Goal: Task Accomplishment & Management: Manage account settings

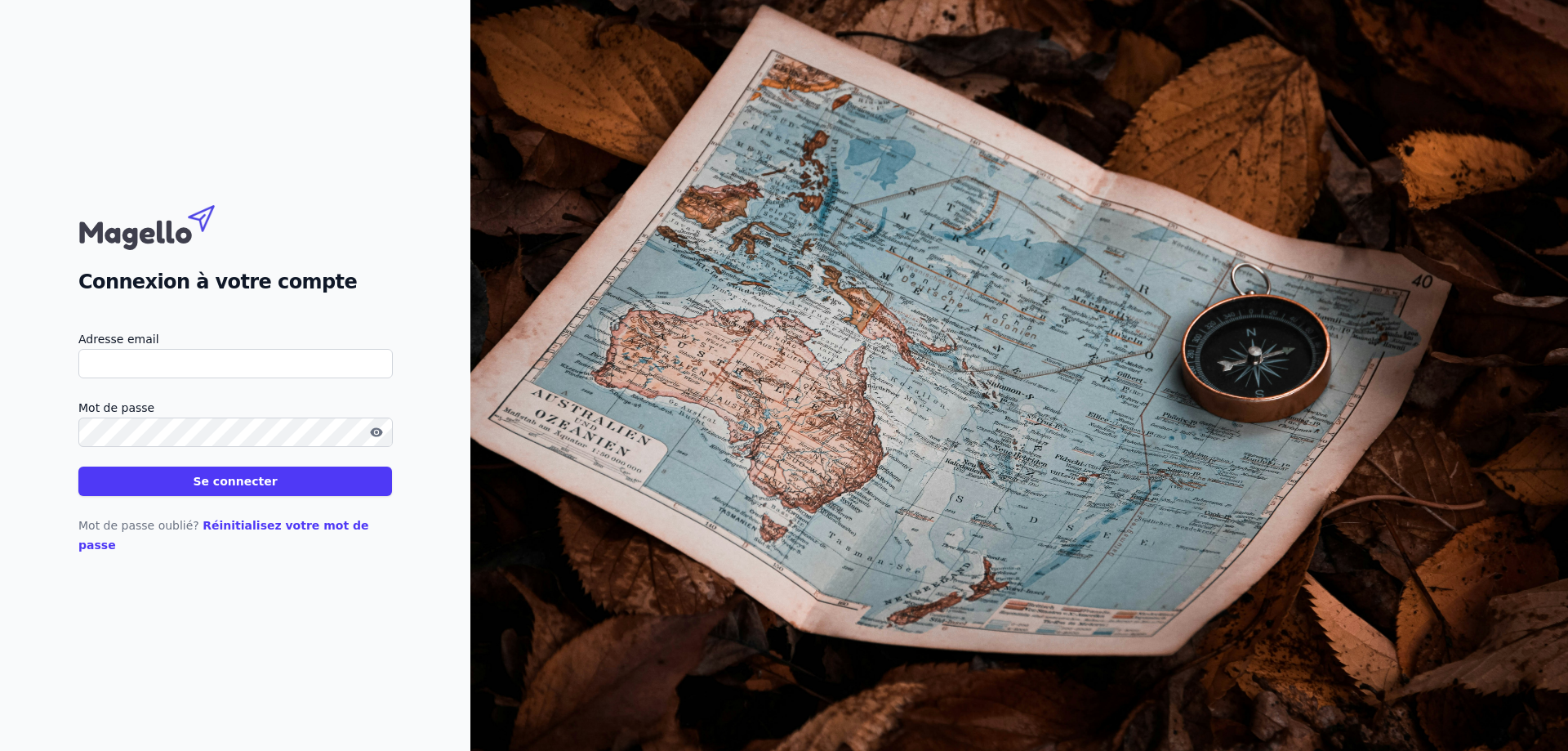
click at [168, 374] on input "Adresse email" at bounding box center [236, 364] width 315 height 29
click at [373, 436] on icon "button" at bounding box center [376, 431] width 13 height 9
click at [201, 483] on button "Se connecter" at bounding box center [235, 481] width 314 height 29
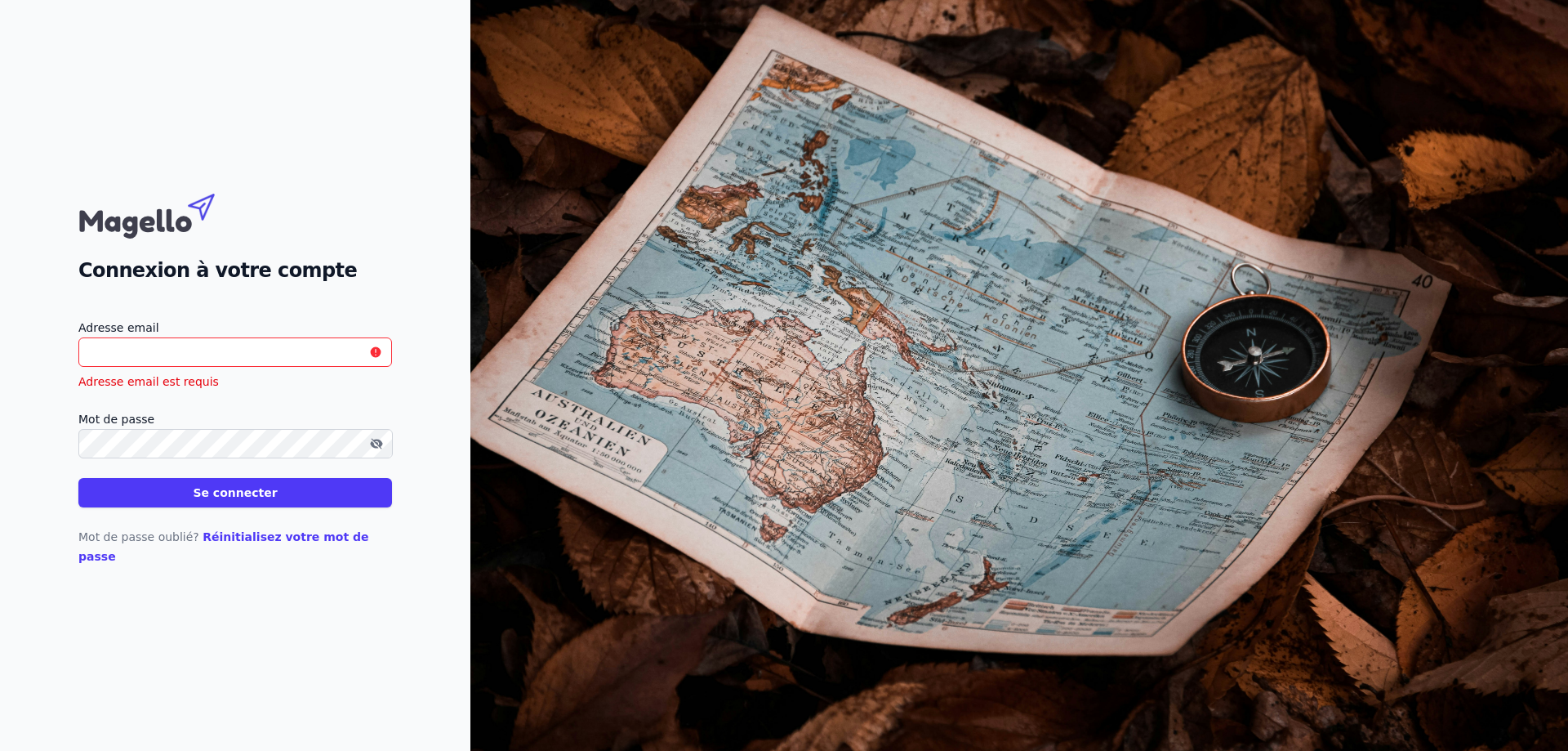
click at [199, 361] on input "Adresse email" at bounding box center [235, 352] width 314 height 29
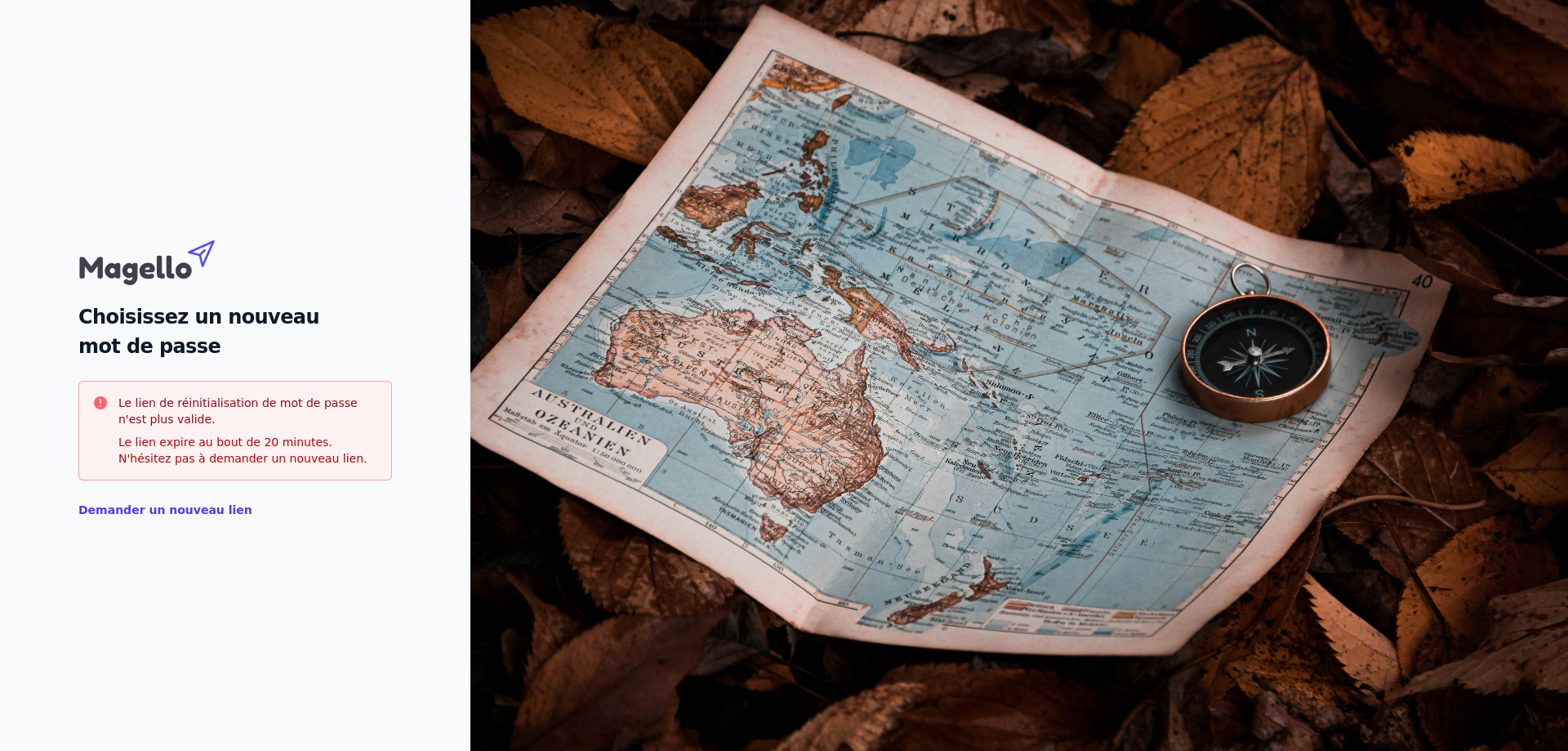
click at [199, 515] on link "Demander un nouveau lien" at bounding box center [165, 509] width 174 height 13
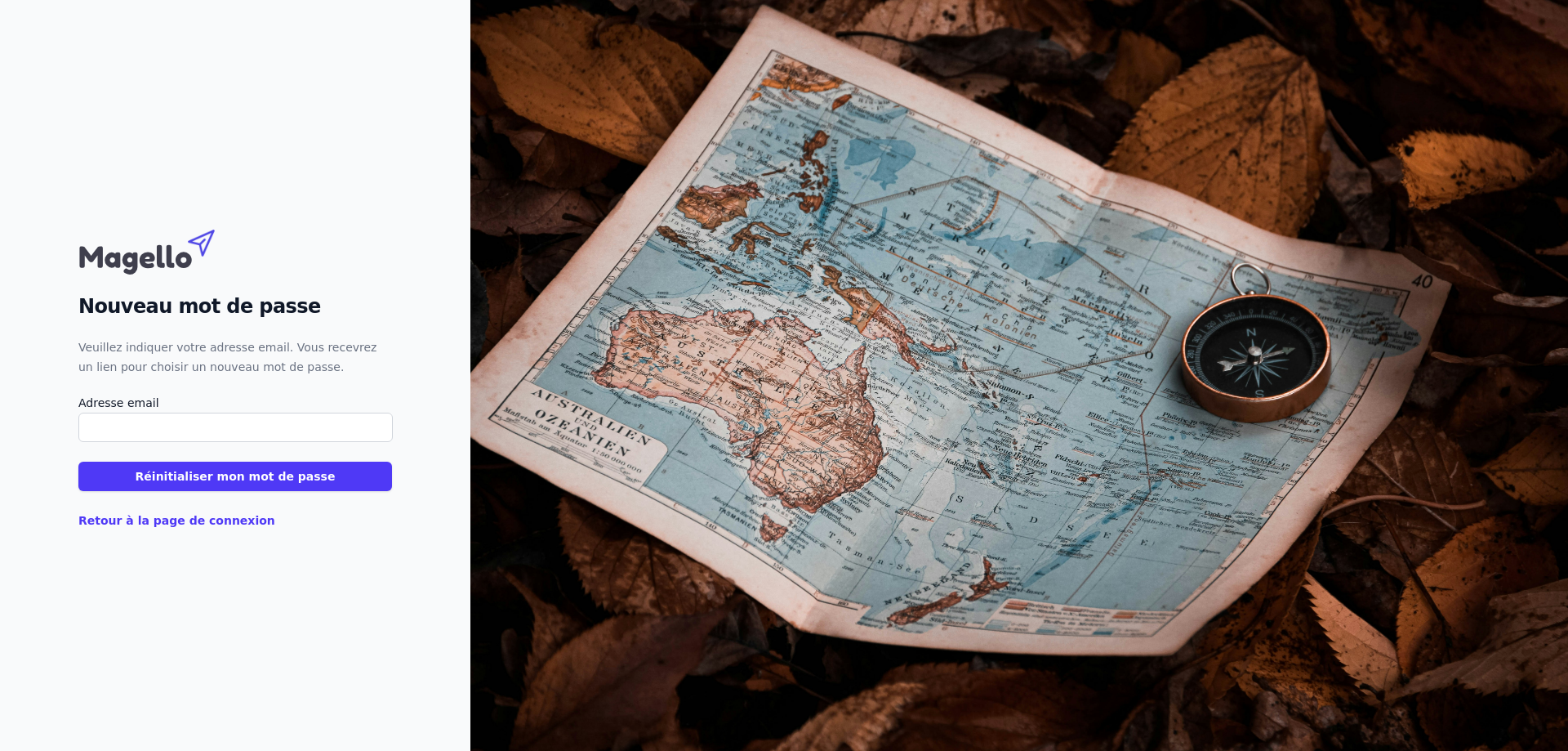
click at [250, 443] on form "Adresse email Réinitialiser mon mot de passe" at bounding box center [235, 442] width 314 height 98
click at [257, 435] on input "Adresse email" at bounding box center [236, 427] width 315 height 29
type input "romain.remy@auditgest.be"
click at [259, 472] on button "Réinitialiser mon mot de passe" at bounding box center [235, 476] width 314 height 29
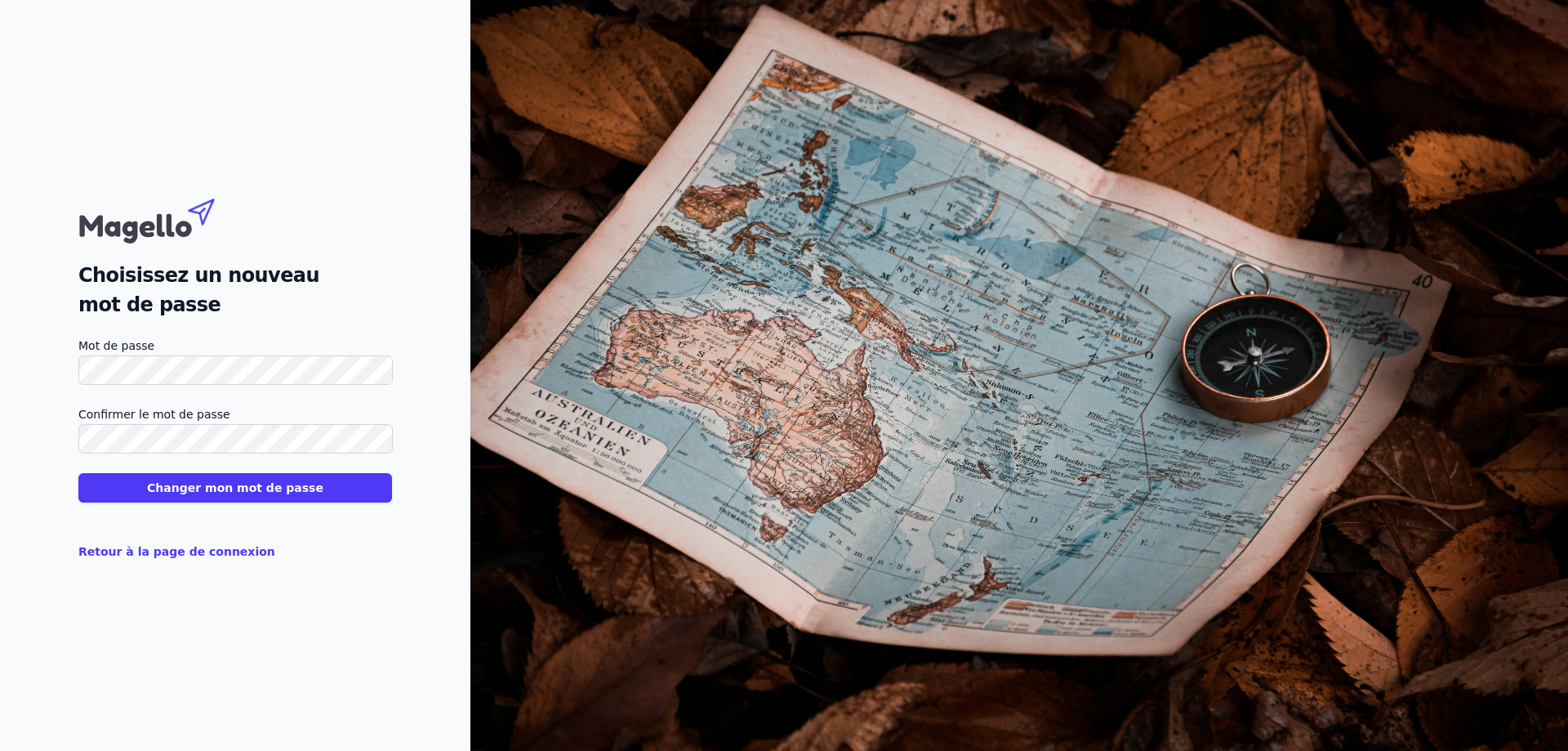
click at [133, 496] on button "Changer mon mot de passe" at bounding box center [235, 488] width 314 height 29
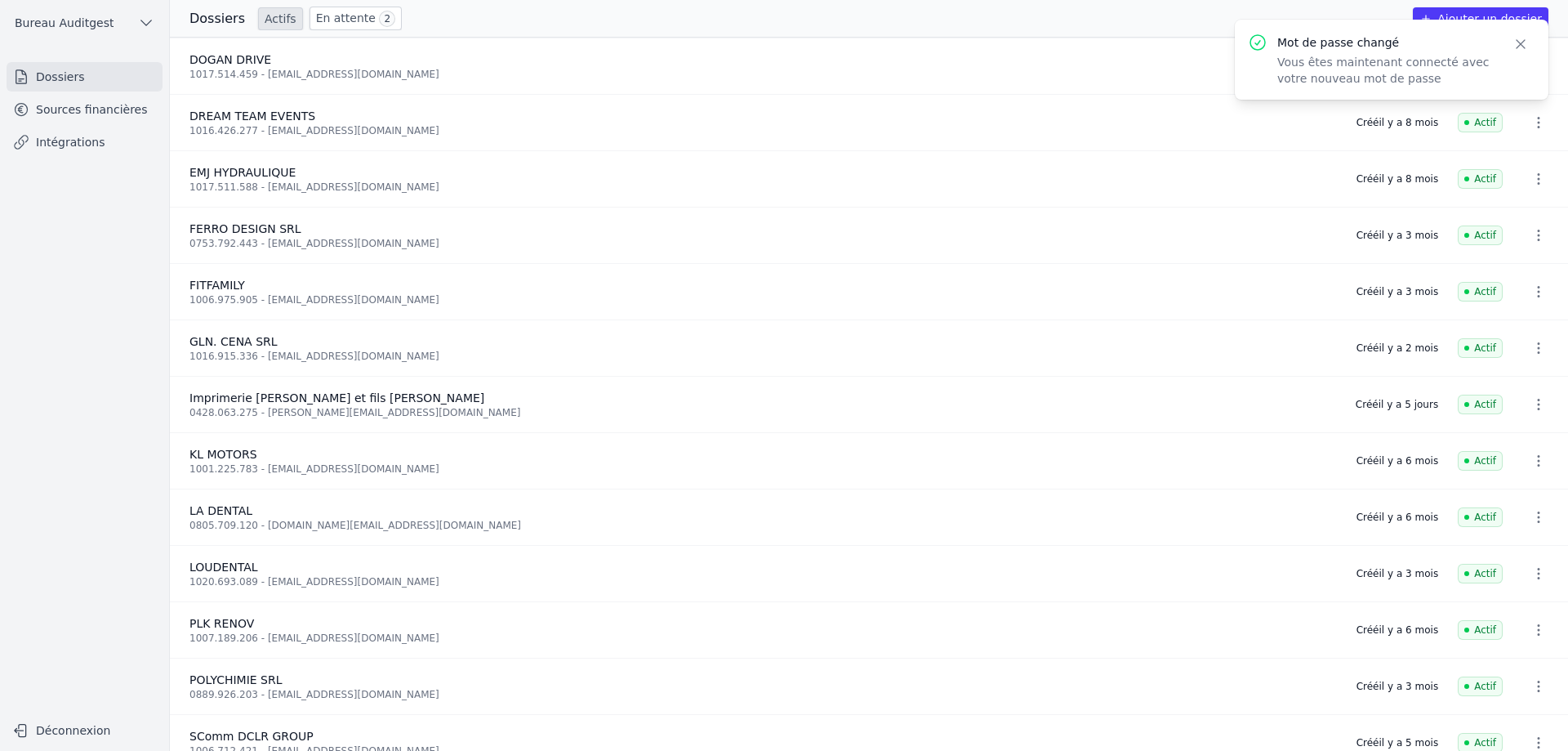
click at [1524, 43] on icon "button" at bounding box center [1521, 44] width 17 height 17
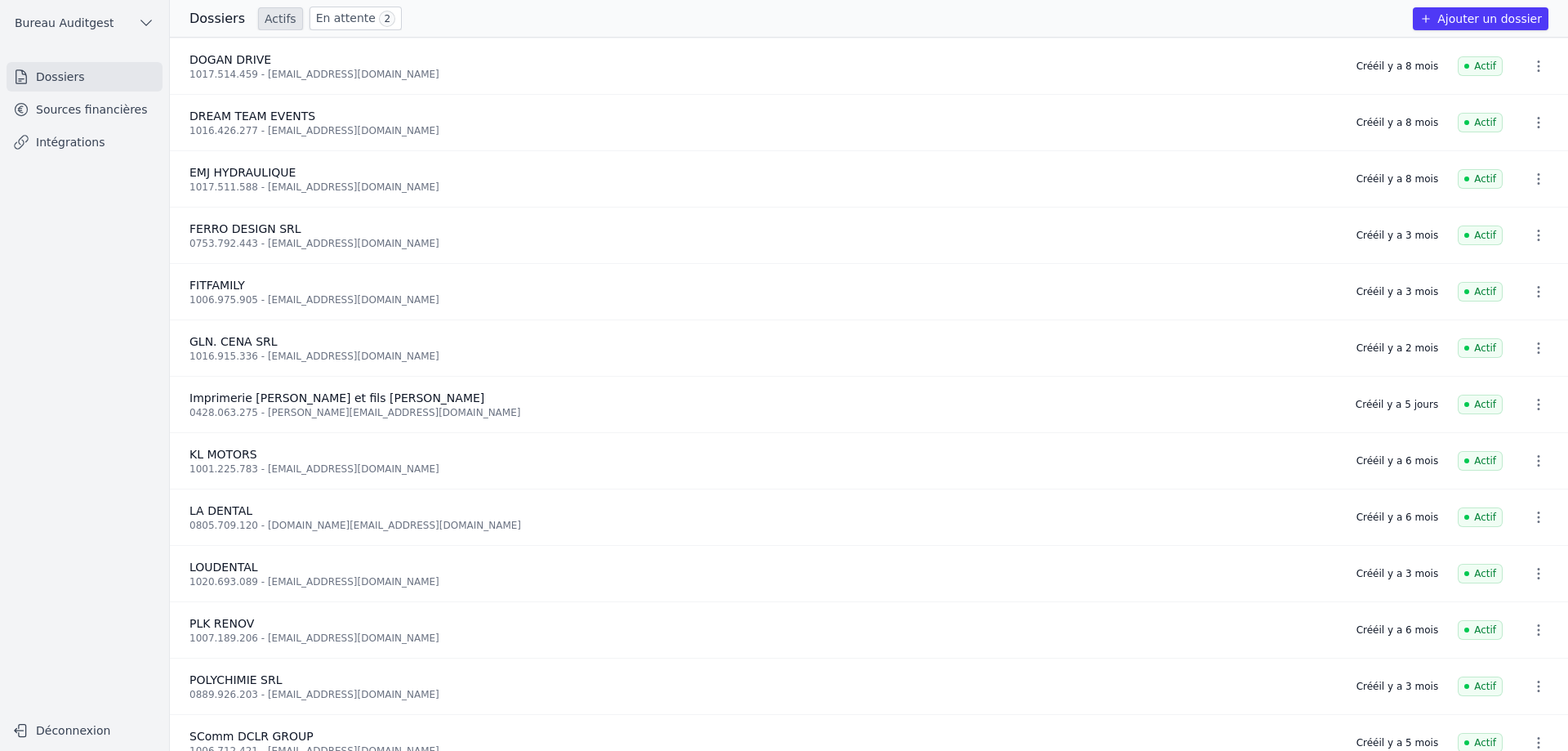
click at [1531, 238] on icon "button" at bounding box center [1539, 235] width 17 height 17
click at [236, 241] on div at bounding box center [784, 376] width 1568 height 751
click at [252, 231] on span "FERRO DESIGN SRL" at bounding box center [245, 228] width 111 height 13
click at [76, 119] on link "Sources financières" at bounding box center [85, 110] width 156 height 29
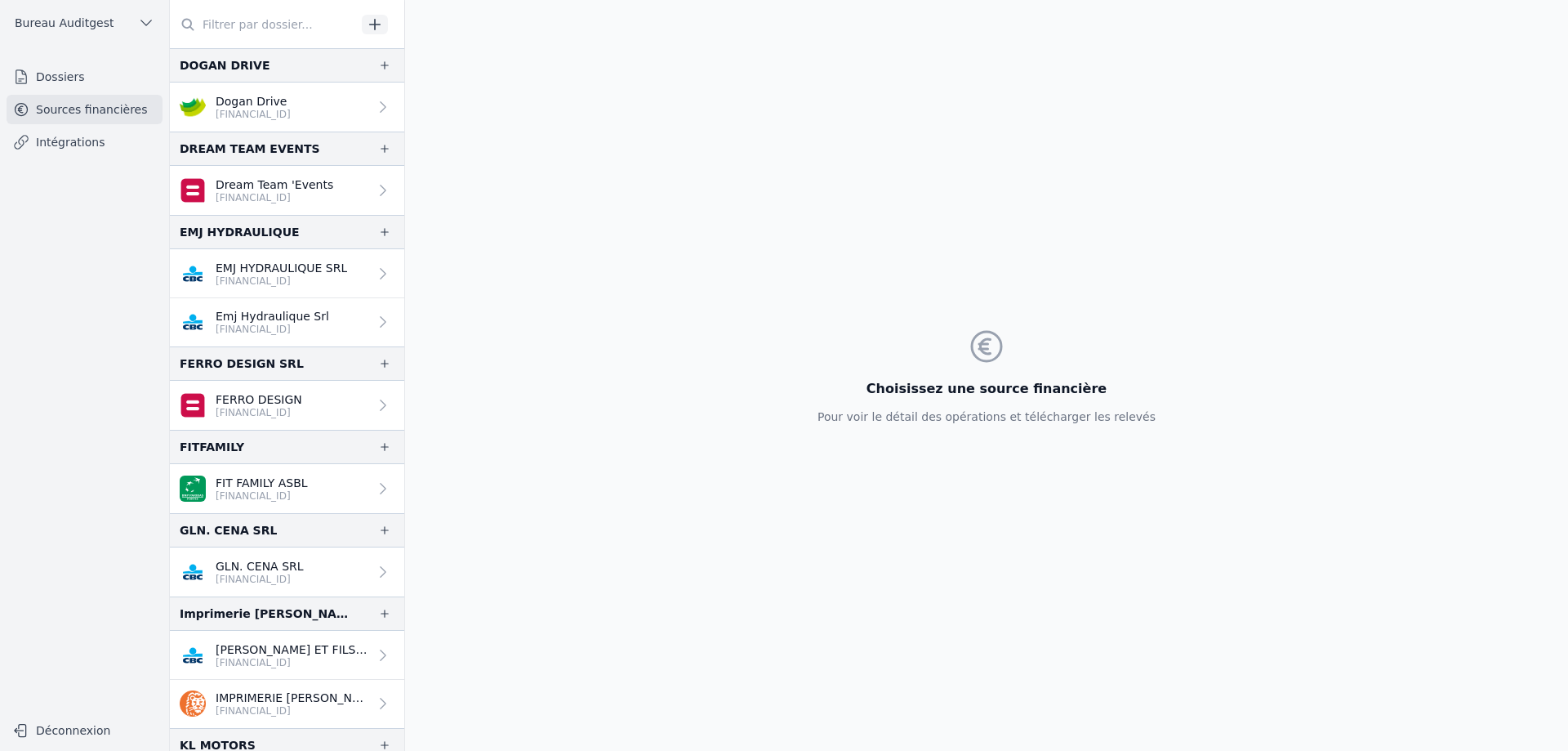
click at [296, 399] on p "FERRO DESIGN" at bounding box center [259, 399] width 87 height 17
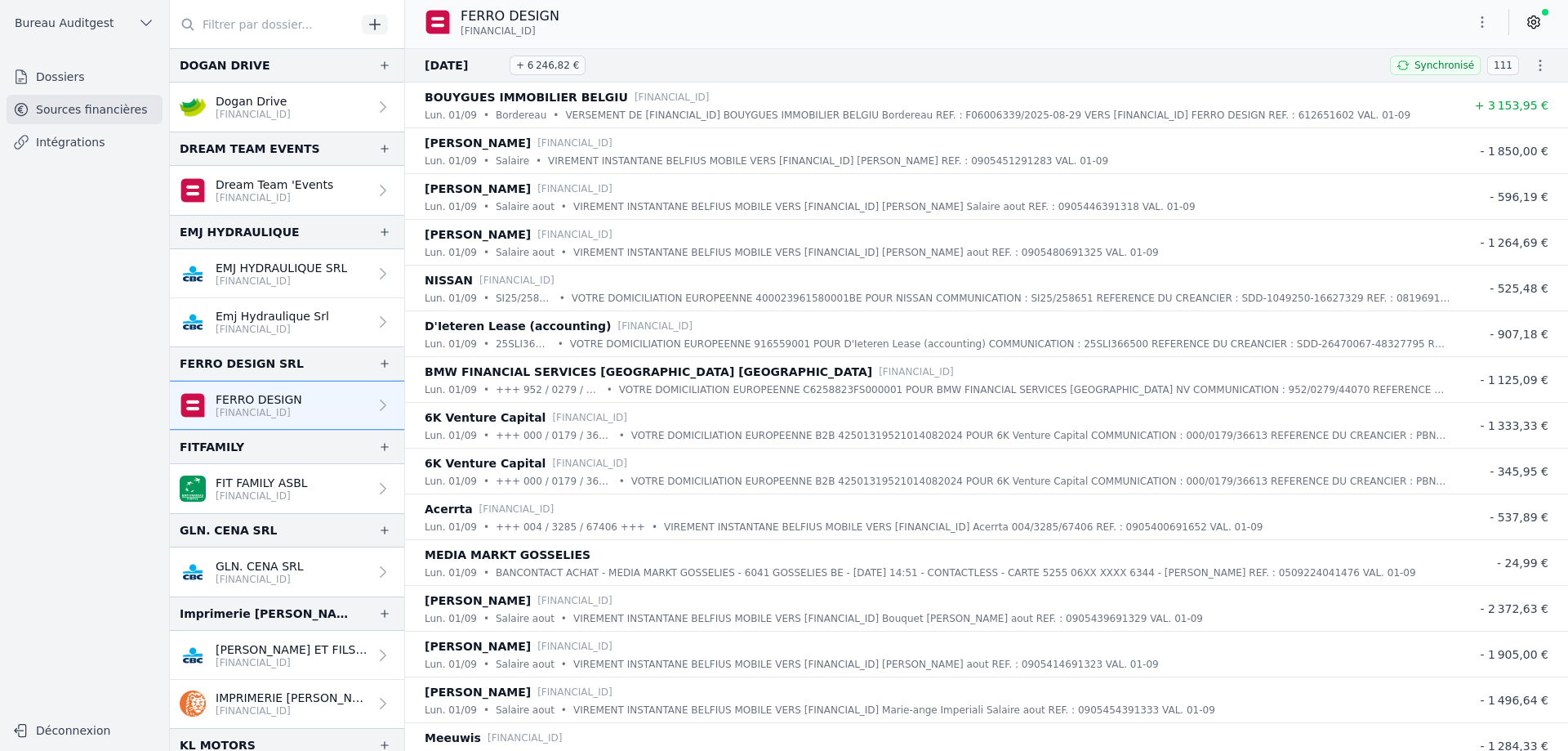
click at [1537, 59] on icon "button" at bounding box center [1541, 65] width 17 height 17
click at [1491, 84] on link "Télécharger les CODA" at bounding box center [1486, 95] width 150 height 29
click at [997, 32] on div "FERRO DESIGN BE64 0689 3856 4852" at bounding box center [986, 22] width 1163 height 31
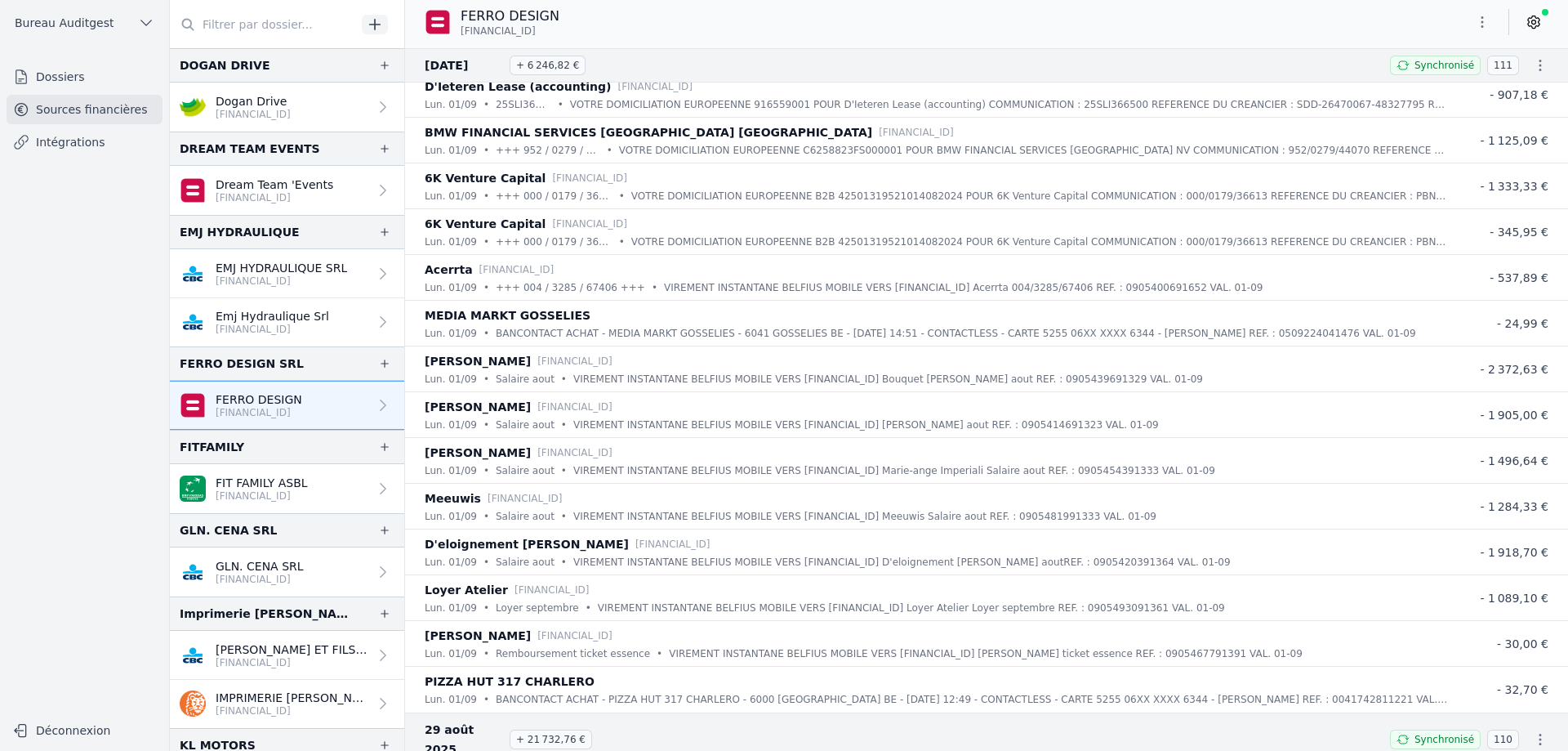
scroll to position [572, 0]
